Goal: Find contact information: Find contact information

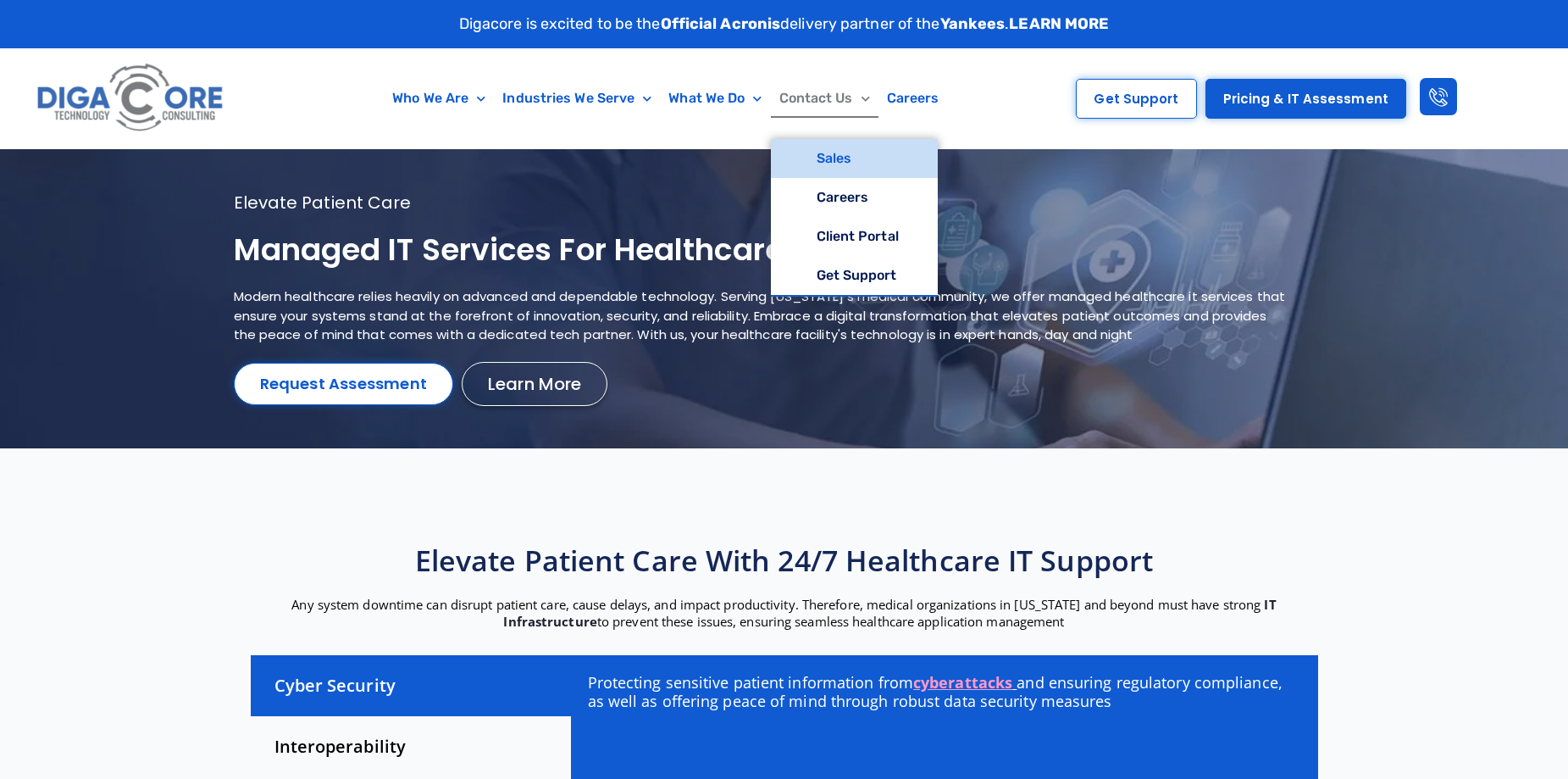
click at [852, 160] on link "Sales" at bounding box center [854, 158] width 167 height 39
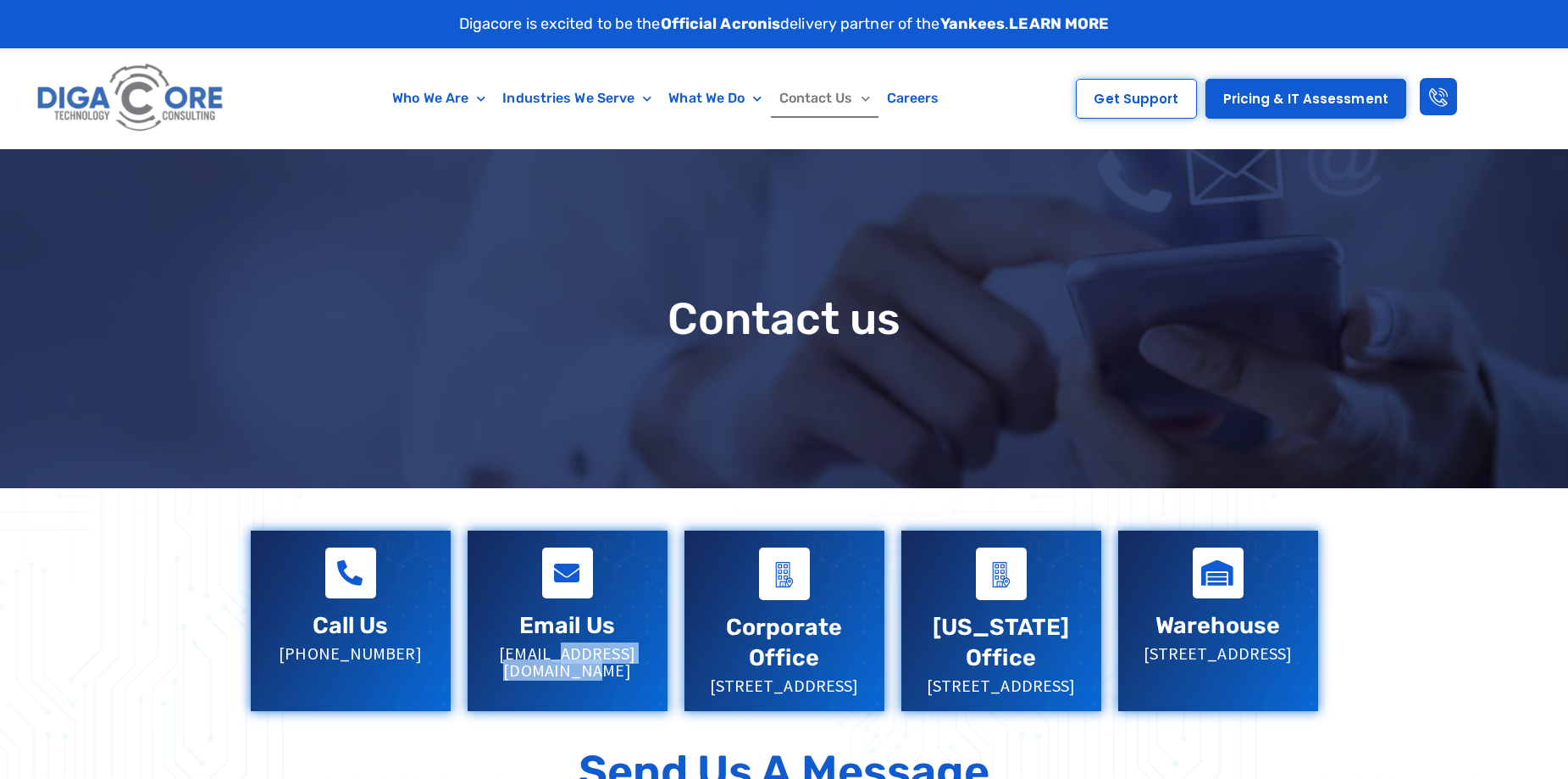
drag, startPoint x: 485, startPoint y: 655, endPoint x: 638, endPoint y: 652, distance: 153.0
click at [638, 652] on p "[EMAIL_ADDRESS][DOMAIN_NAME]" at bounding box center [567, 662] width 166 height 34
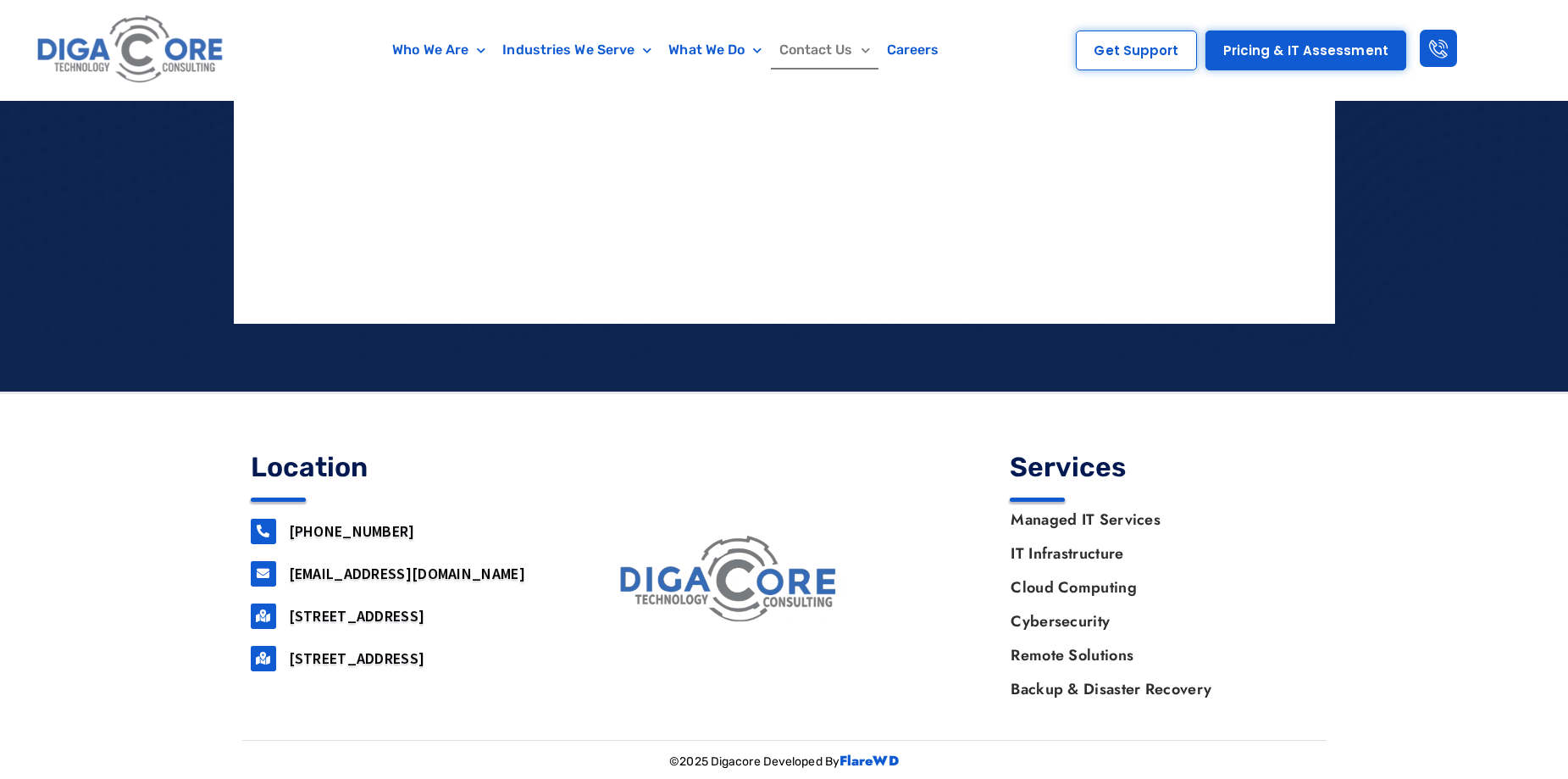
scroll to position [1861, 0]
drag, startPoint x: 466, startPoint y: 576, endPoint x: 288, endPoint y: 578, distance: 178.0
click at [289, 578] on h3 "[EMAIL_ADDRESS][DOMAIN_NAME]" at bounding box center [424, 573] width 270 height 19
copy link "[EMAIL_ADDRESS][DOMAIN_NAME]"
